Goal: Find specific page/section: Find specific page/section

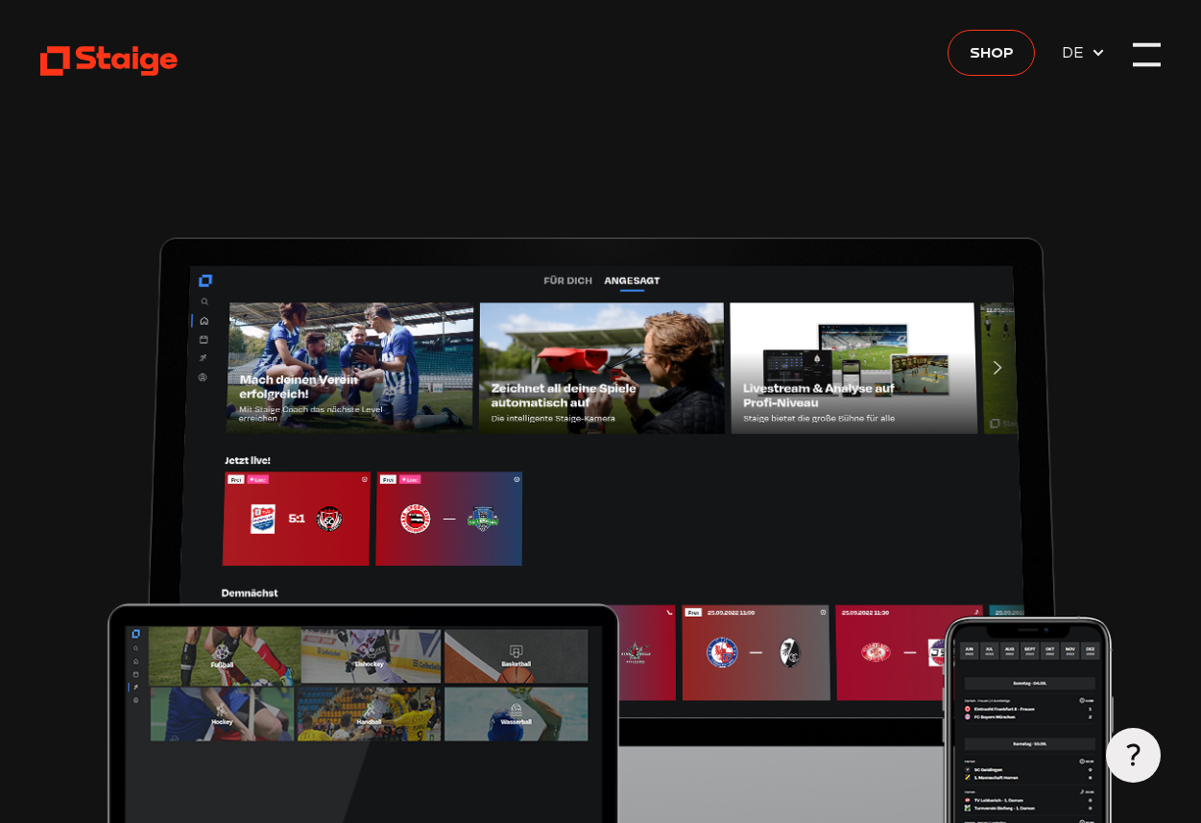
click at [1144, 61] on div at bounding box center [1146, 53] width 27 height 27
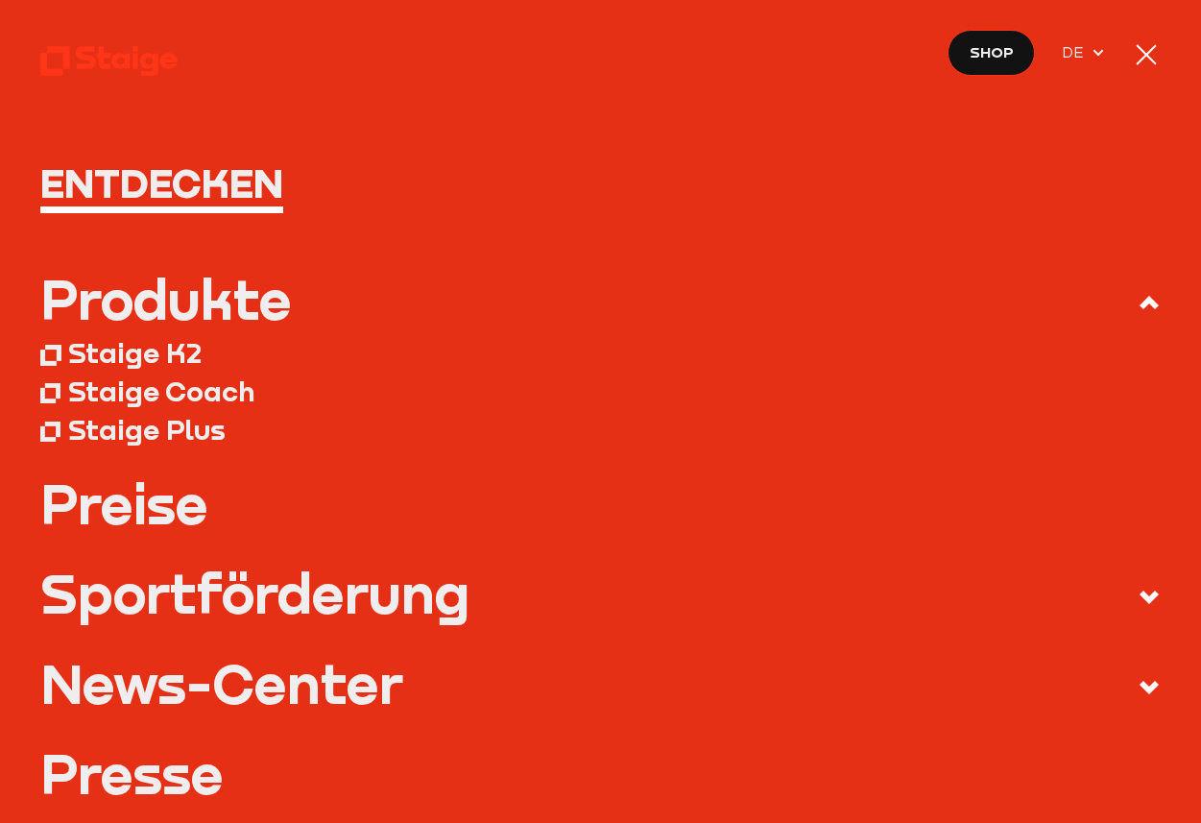
click at [1132, 70] on nav "Entdecken Produkte Staige K2 Staige Coach Staige Plus Preise Blog FAQ" at bounding box center [600, 411] width 1201 height 823
click at [1151, 54] on div at bounding box center [1146, 53] width 27 height 27
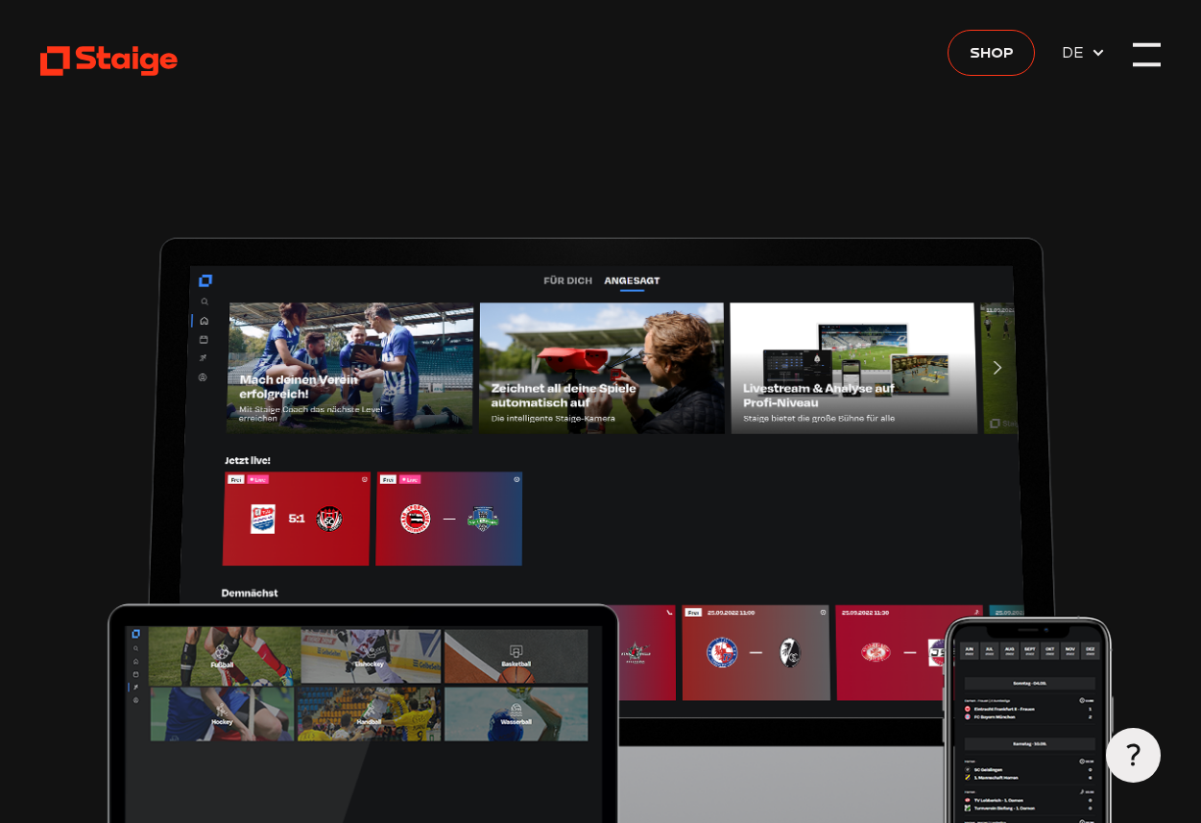
click at [1157, 56] on div at bounding box center [1146, 53] width 27 height 27
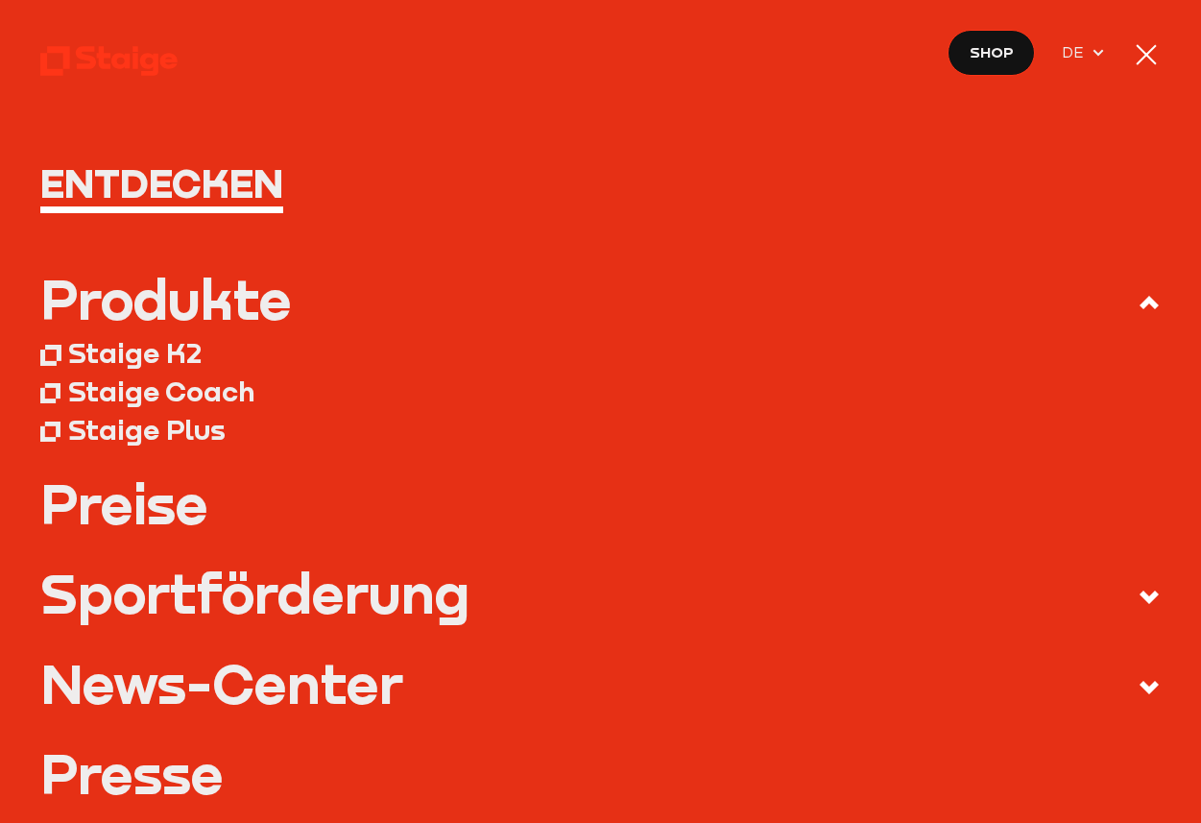
click at [179, 182] on h1 "Entdecken" at bounding box center [600, 183] width 1120 height 40
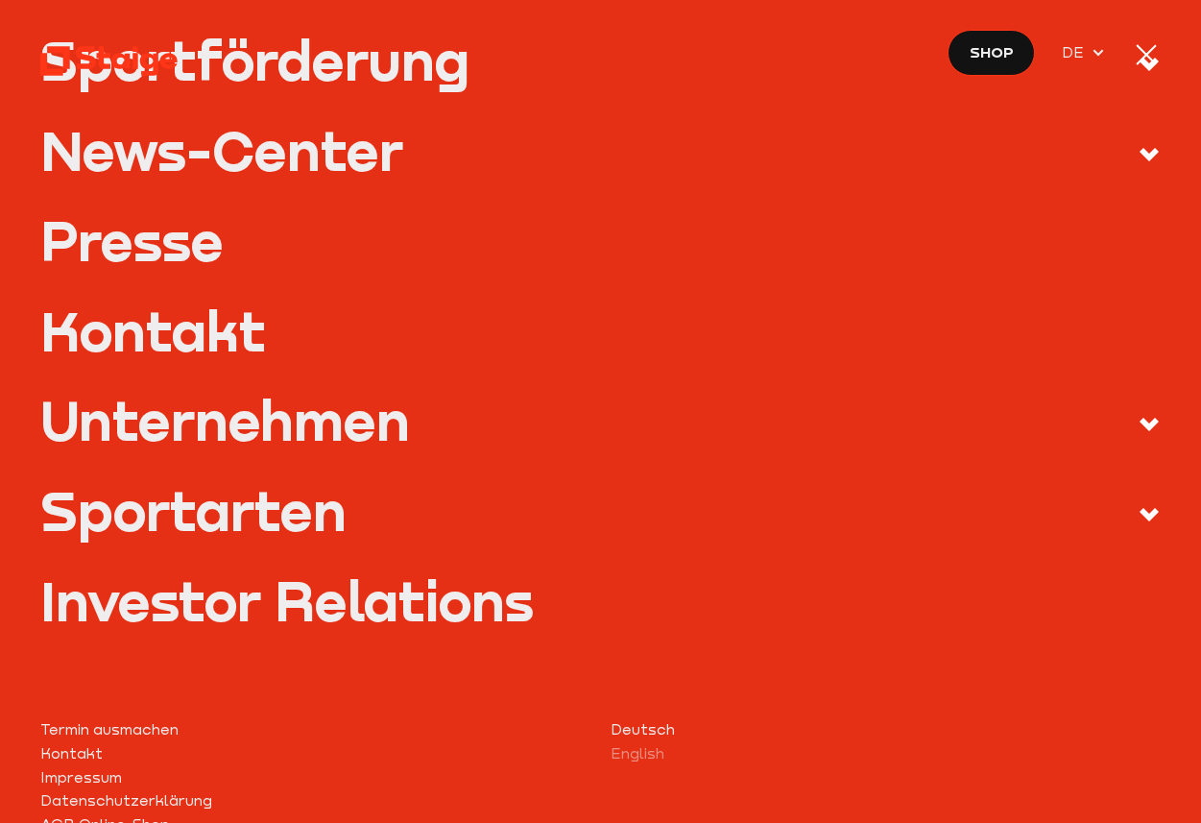
scroll to position [534, 0]
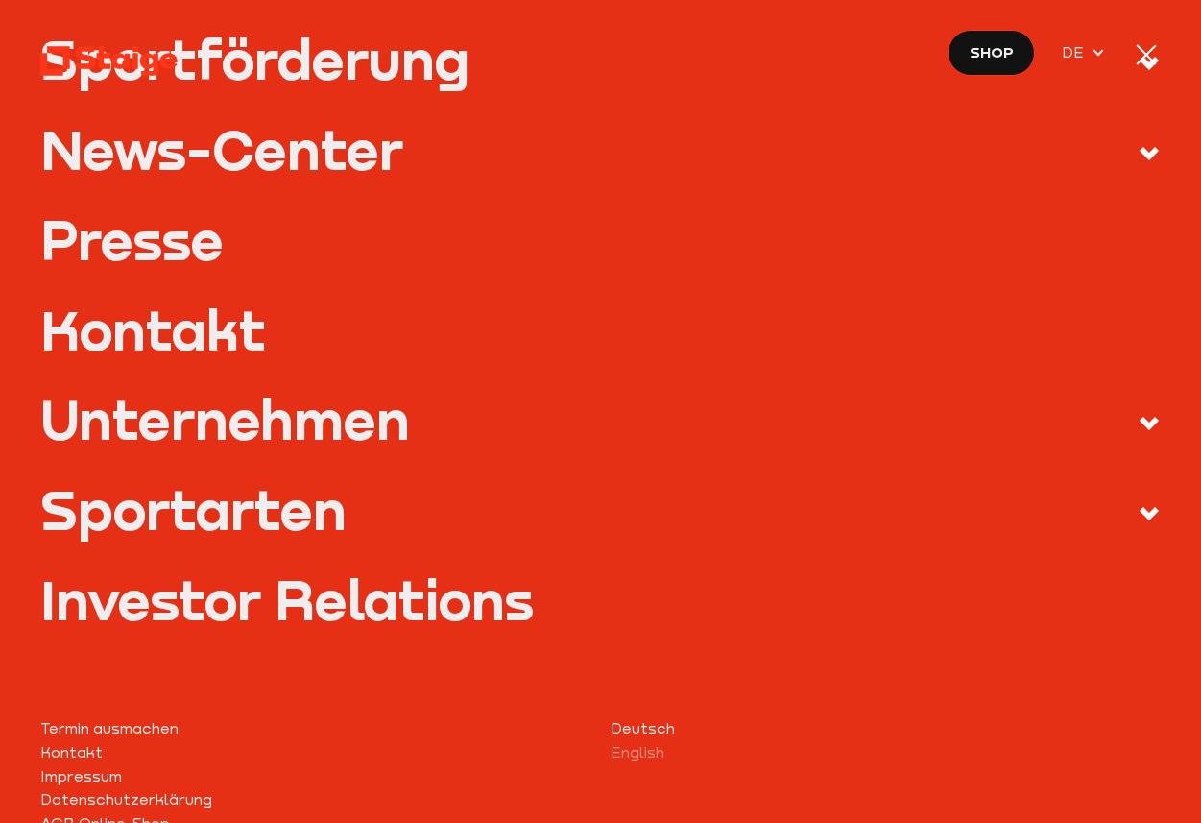
click at [274, 512] on div "Sportarten" at bounding box center [193, 509] width 306 height 55
click at [0, 0] on input "Sportarten" at bounding box center [0, 0] width 0 height 0
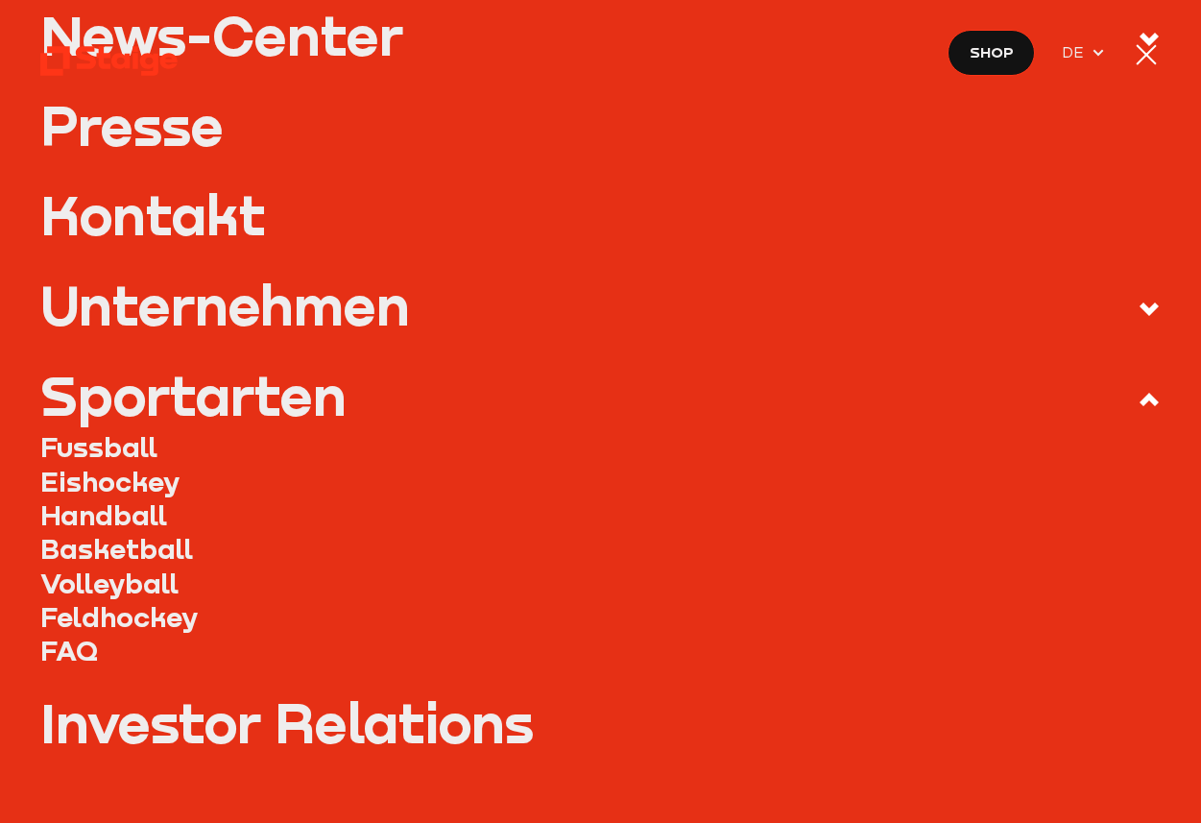
click at [148, 511] on link "Handball" at bounding box center [600, 515] width 1120 height 34
click at [142, 514] on link "Handball" at bounding box center [600, 515] width 1120 height 34
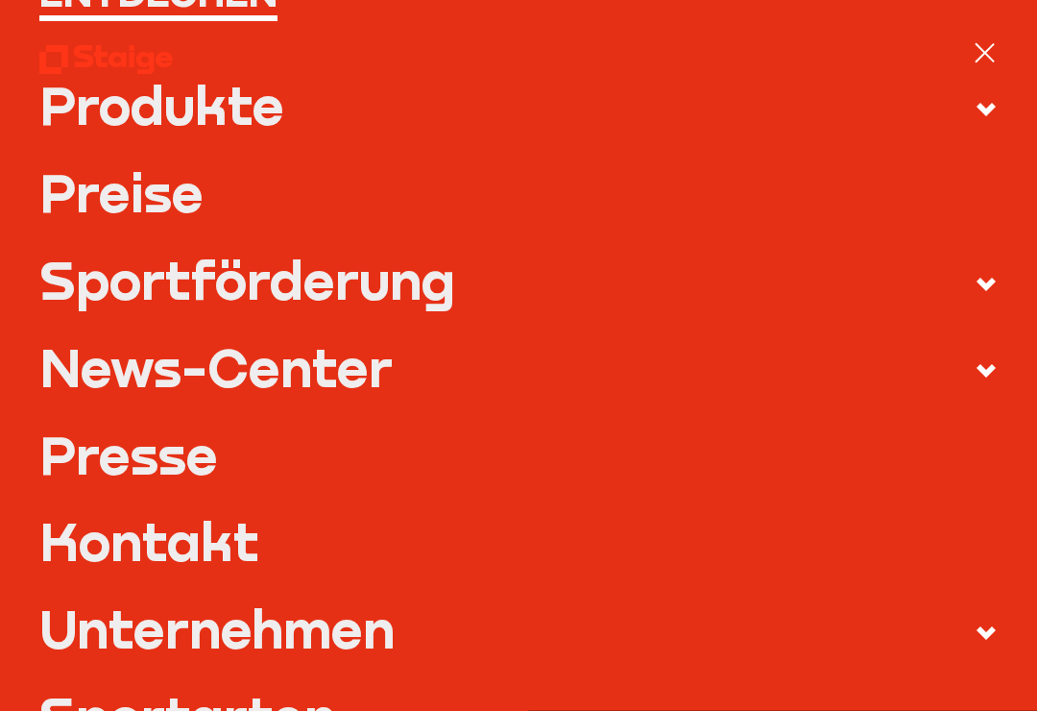
scroll to position [165, 0]
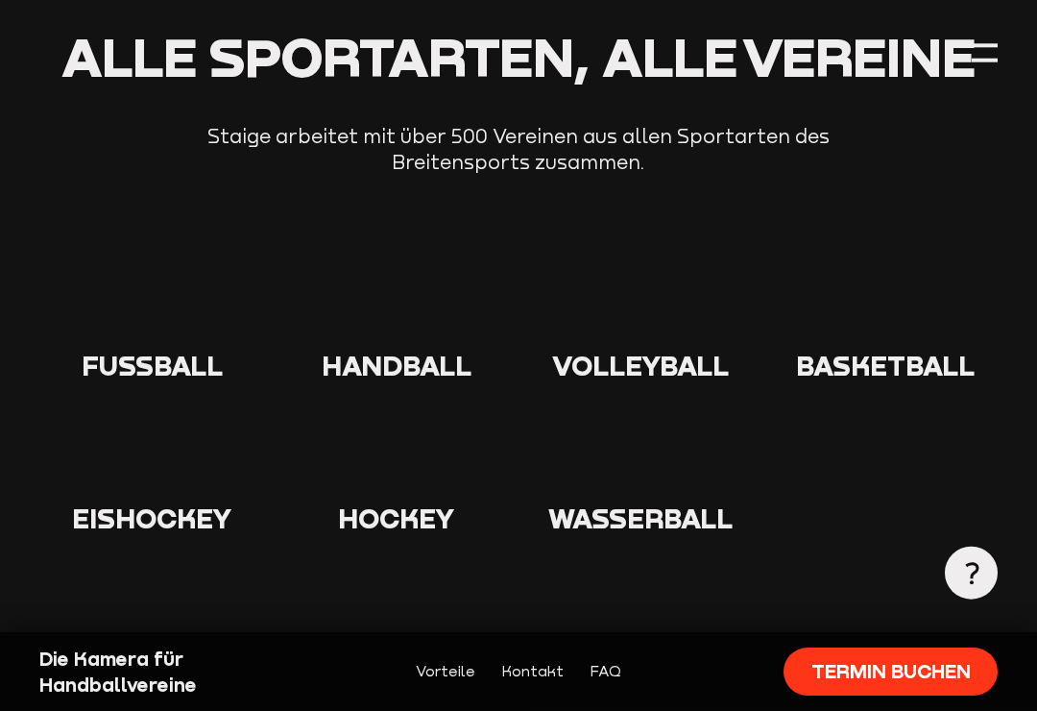
scroll to position [3051, 0]
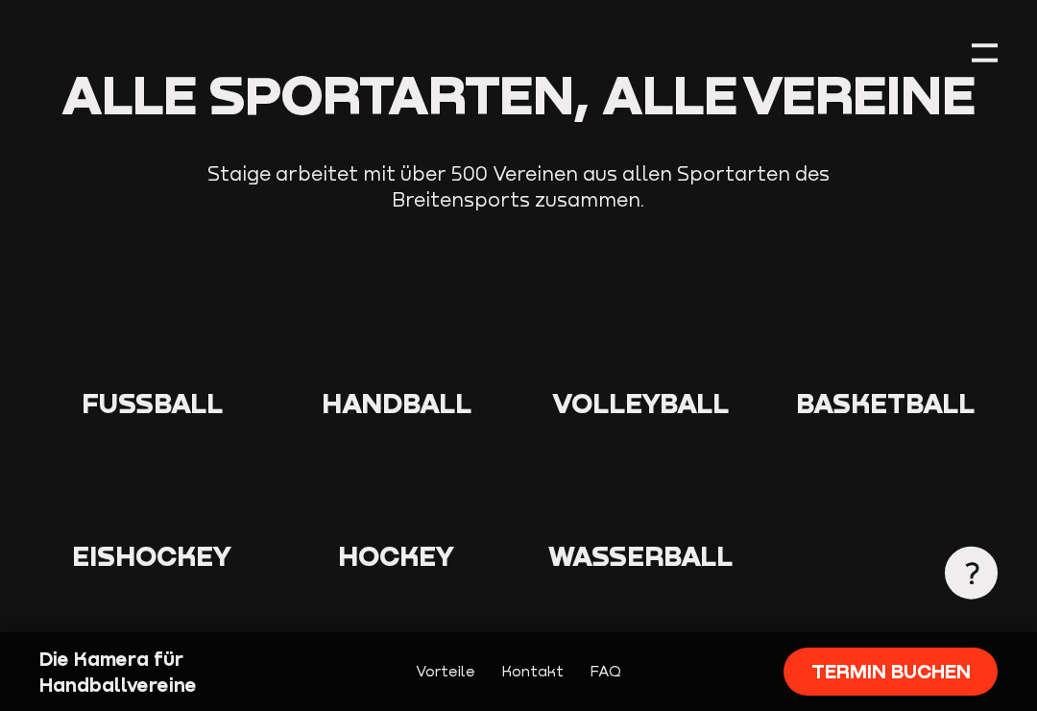
click at [417, 328] on icon at bounding box center [396, 348] width 61 height 61
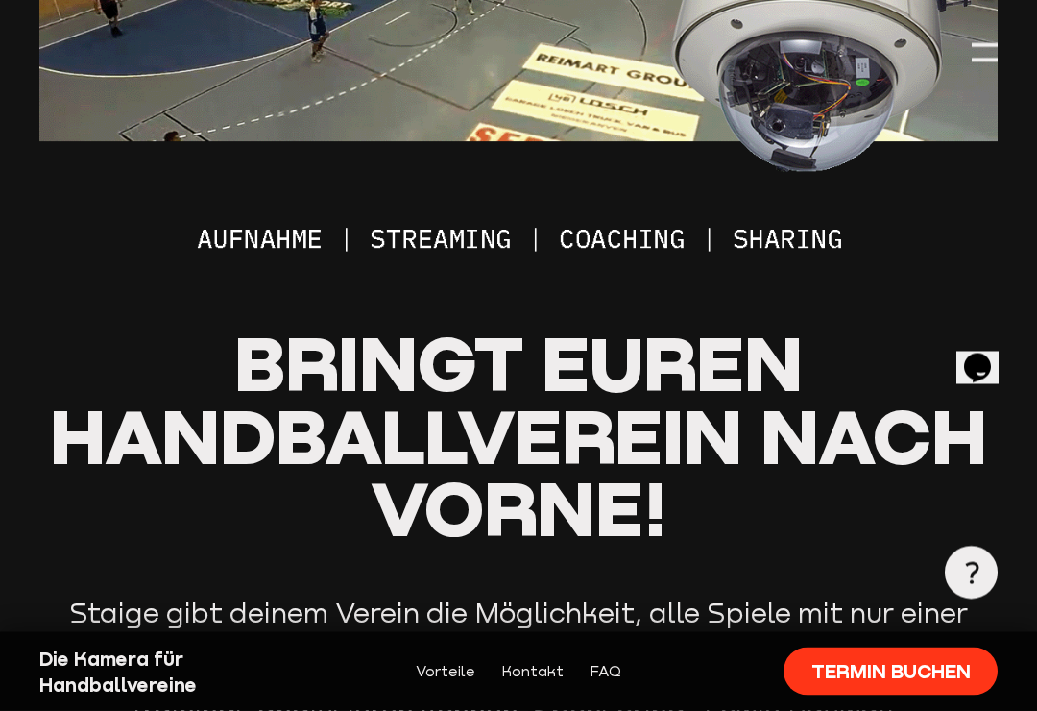
scroll to position [269, 0]
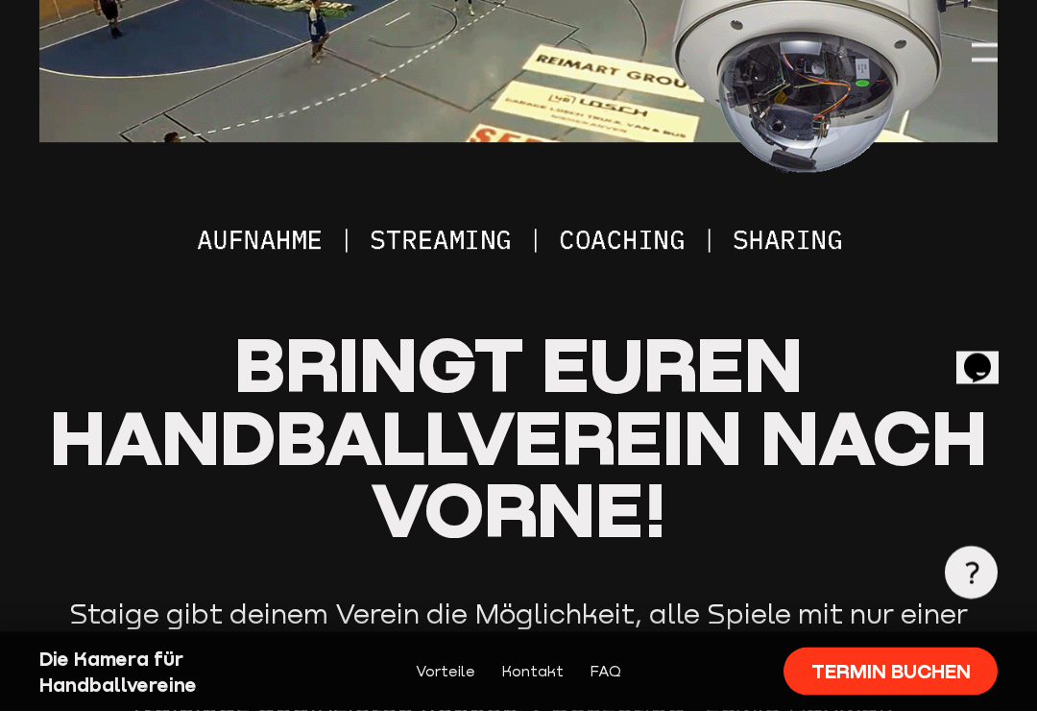
click at [441, 245] on img at bounding box center [518, 3] width 958 height 545
click at [300, 243] on img at bounding box center [518, 3] width 958 height 545
click at [286, 248] on img at bounding box center [518, 3] width 958 height 545
click at [400, 232] on img at bounding box center [518, 3] width 958 height 545
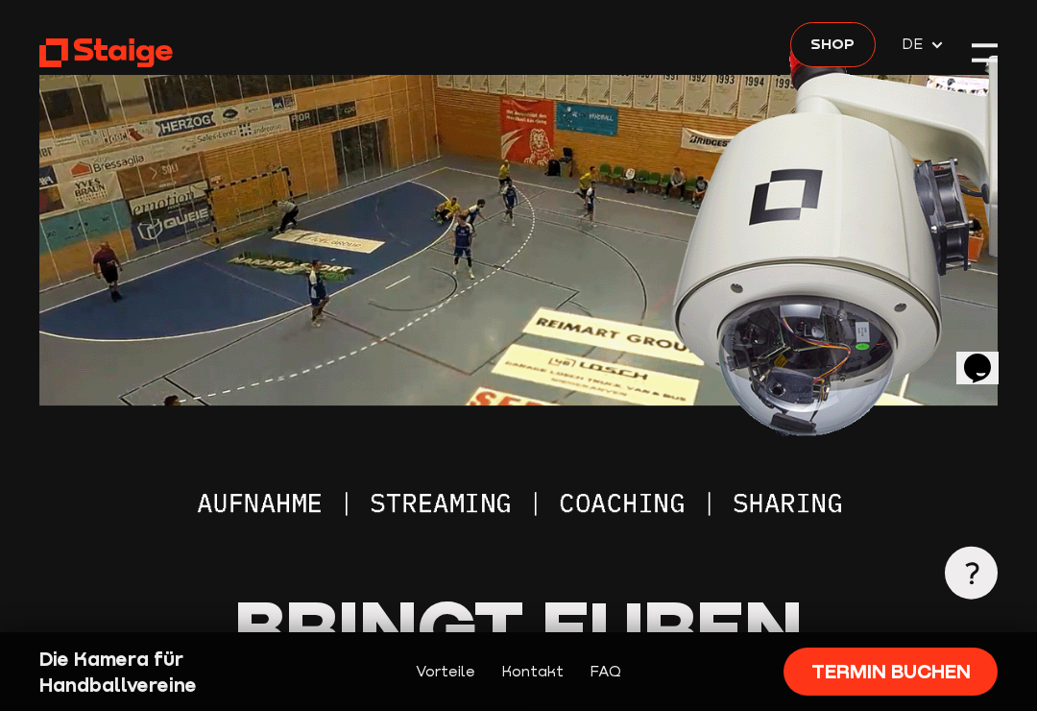
scroll to position [0, 0]
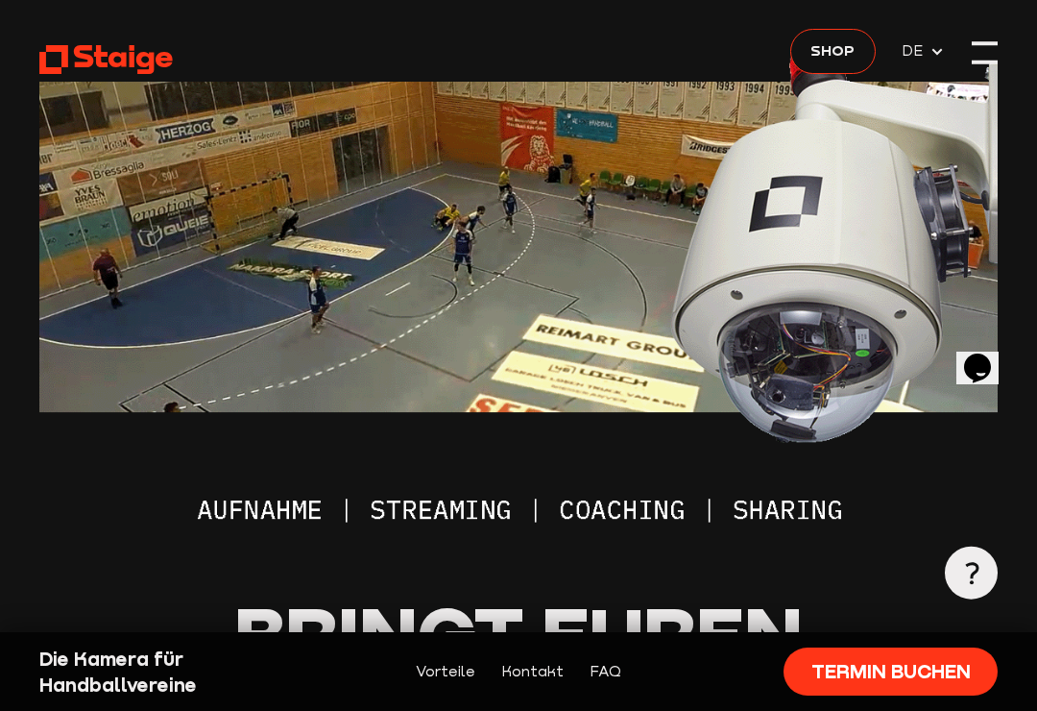
click at [990, 44] on div at bounding box center [985, 43] width 26 height 4
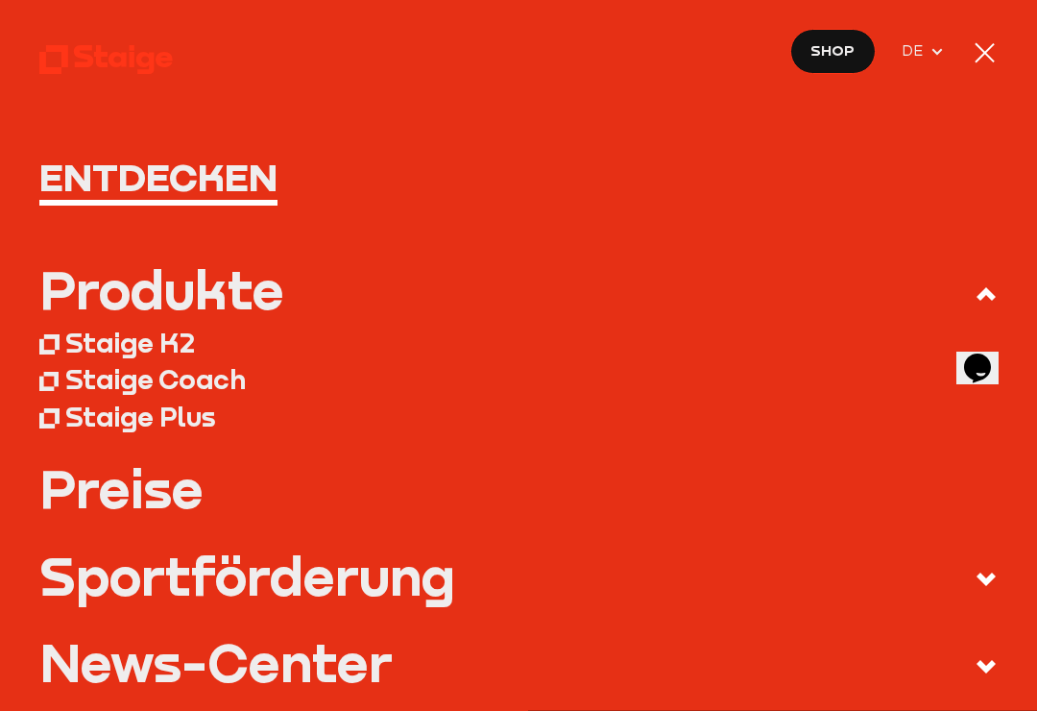
click at [981, 50] on div at bounding box center [985, 52] width 26 height 26
